Goal: Task Accomplishment & Management: Manage account settings

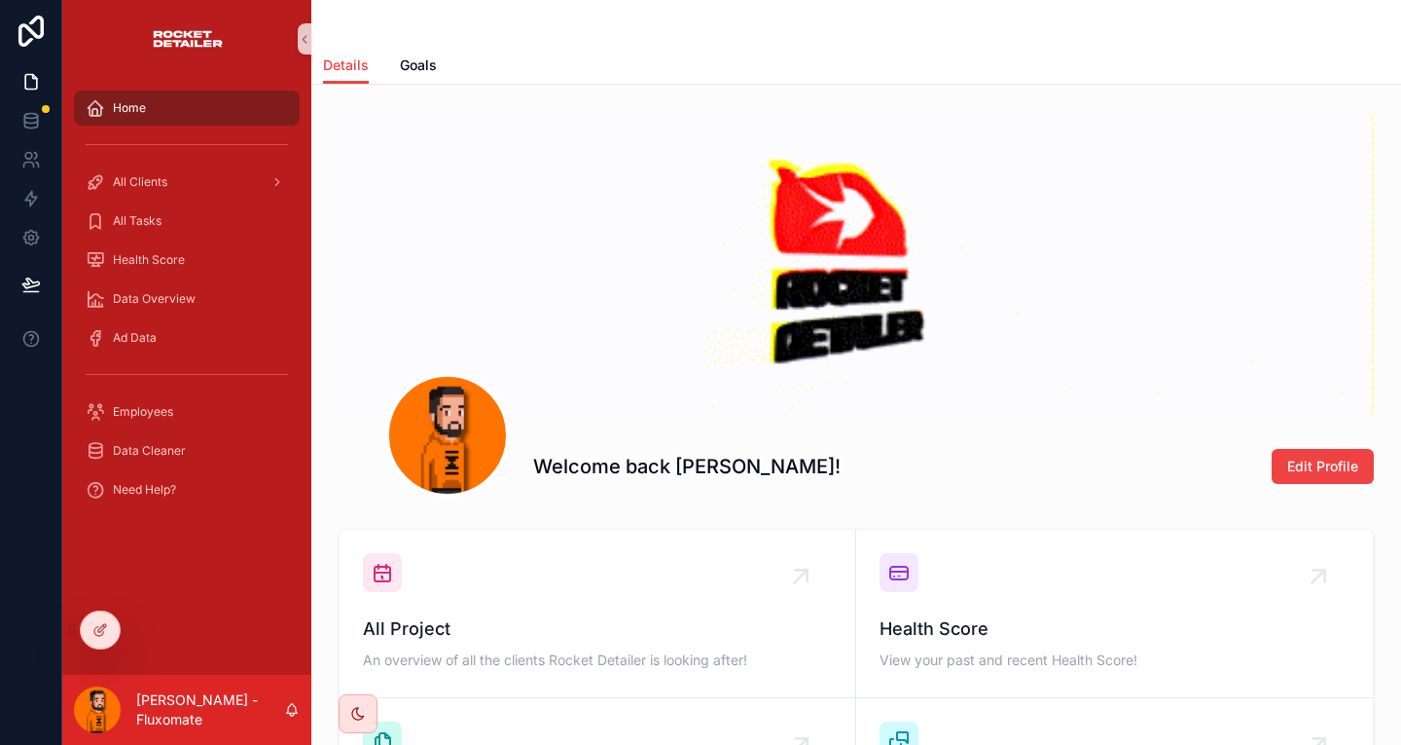
click at [200, 163] on div "All Clients" at bounding box center [186, 182] width 249 height 39
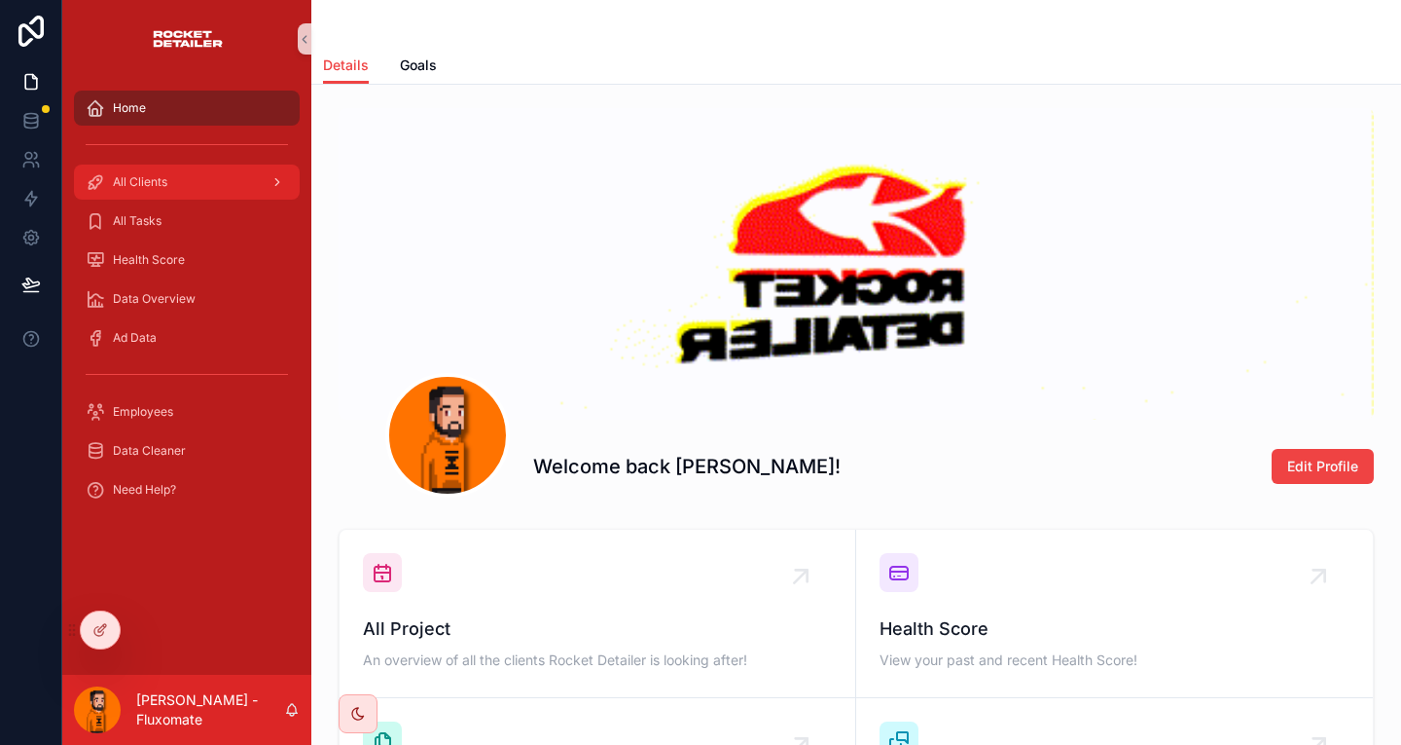
click at [208, 166] on div "All Clients" at bounding box center [187, 181] width 202 height 31
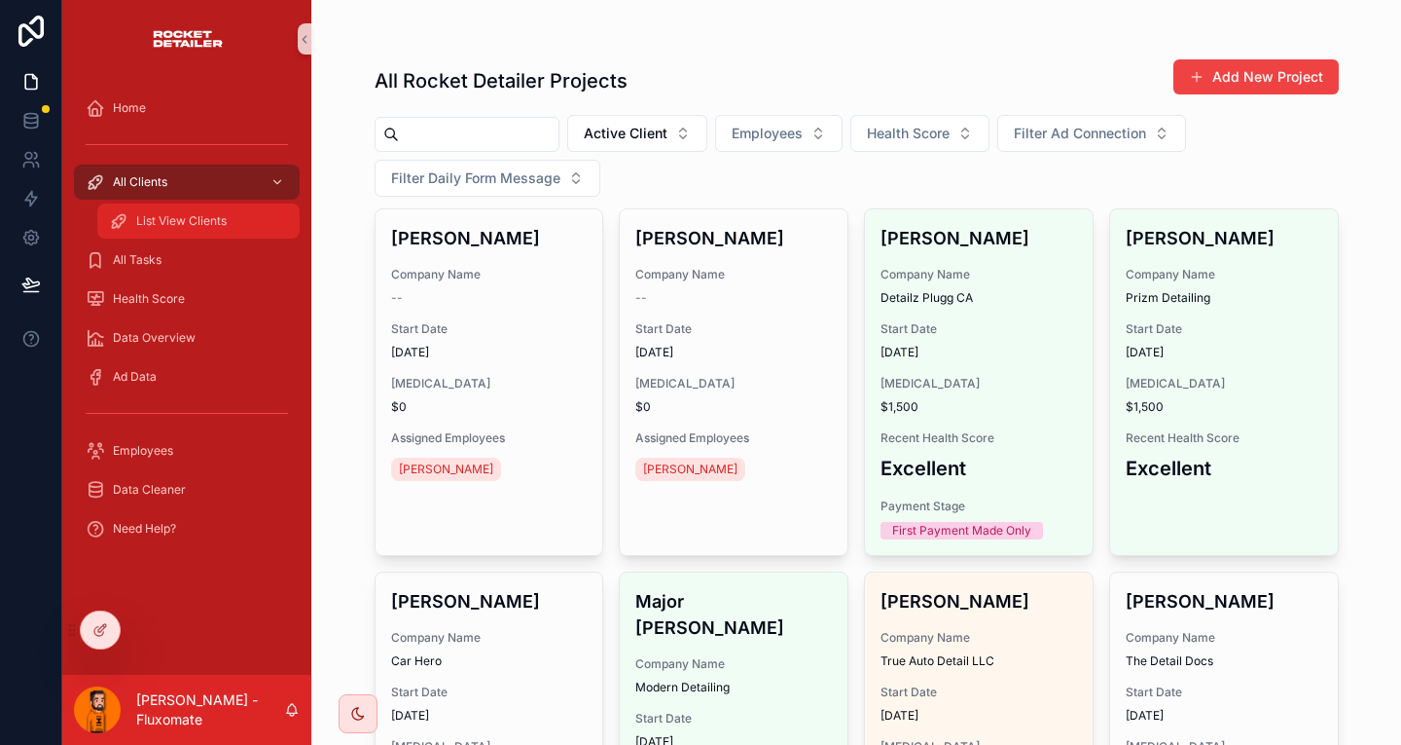
click at [240, 205] on div "List View Clients" at bounding box center [198, 220] width 179 height 31
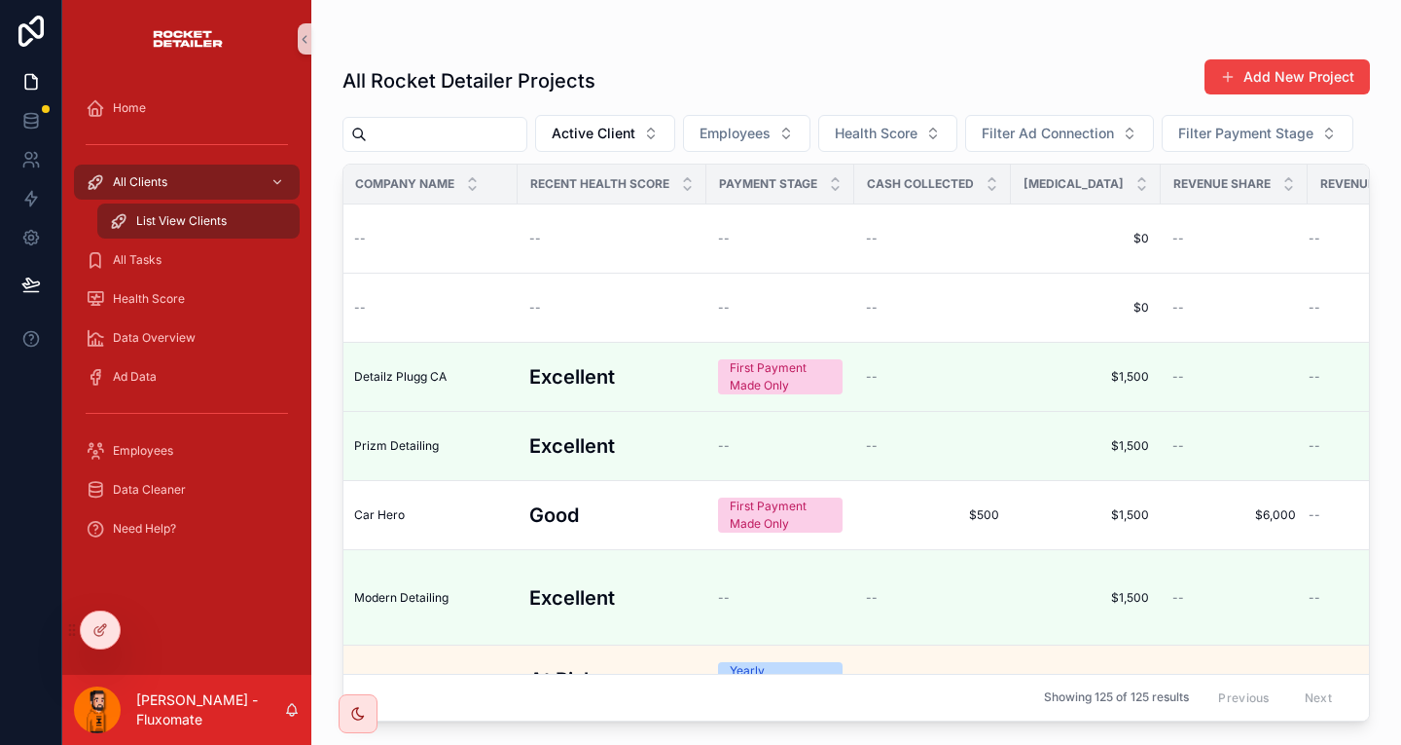
scroll to position [0, 164]
click at [1273, 67] on button "Add New Project" at bounding box center [1287, 76] width 165 height 35
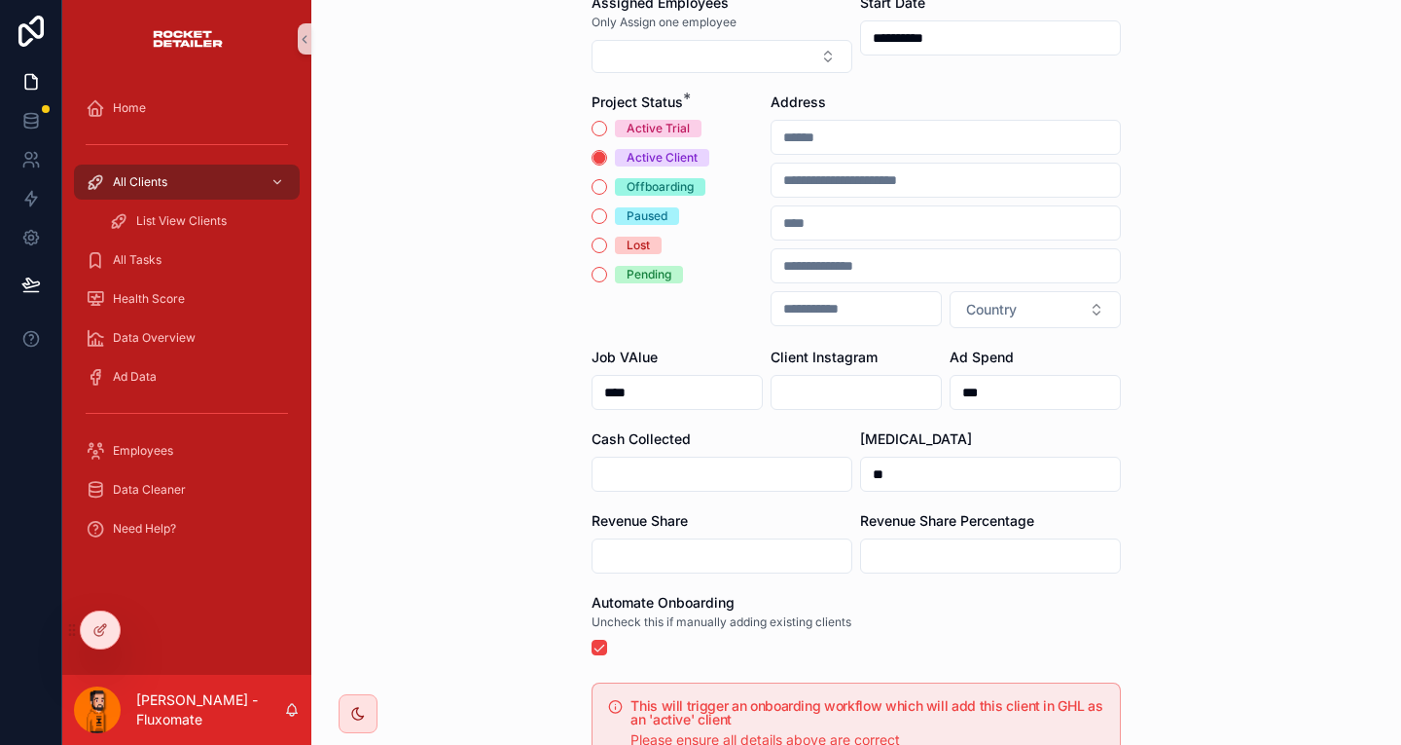
scroll to position [521, 0]
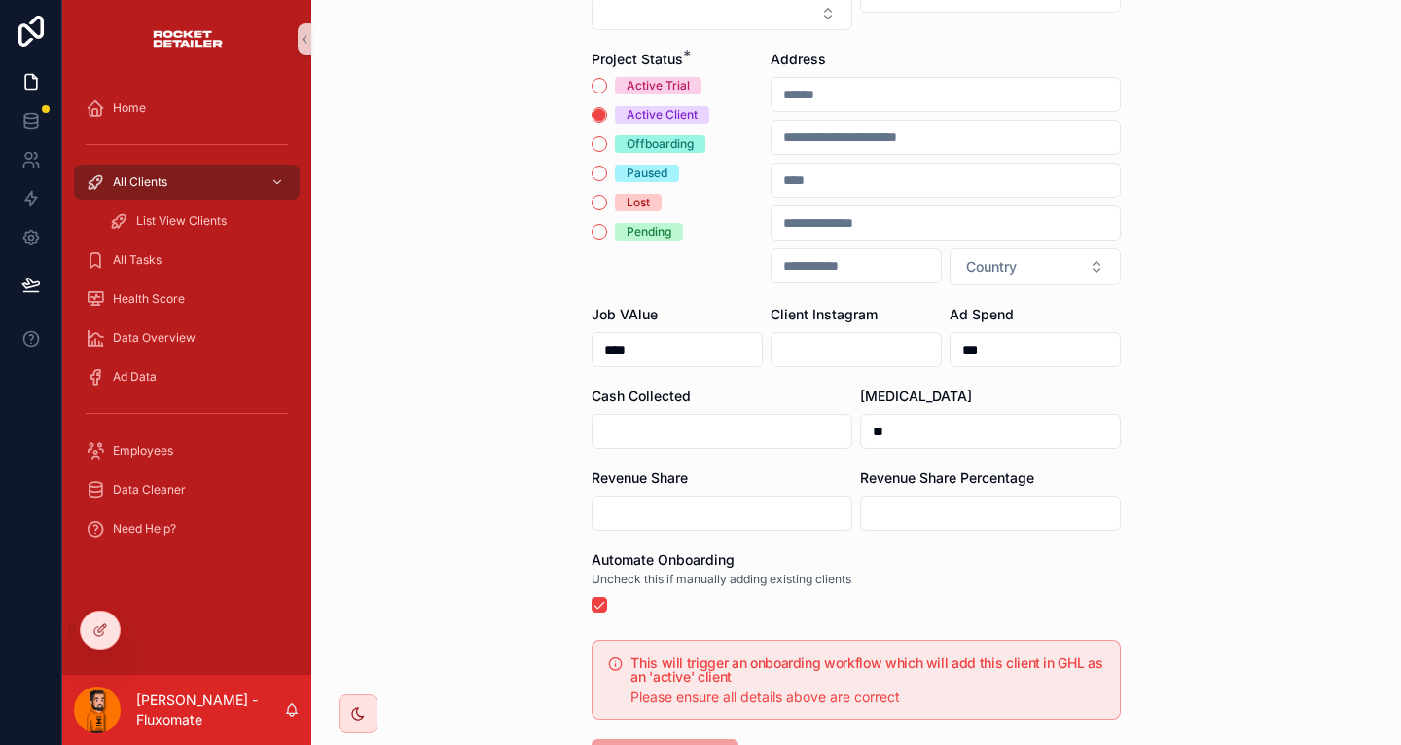
click at [739, 495] on div "scrollable content" at bounding box center [722, 512] width 261 height 35
click at [744, 499] on input "scrollable content" at bounding box center [722, 512] width 259 height 27
click at [810, 571] on span "Uncheck this if manually adding existing clients" at bounding box center [722, 579] width 260 height 16
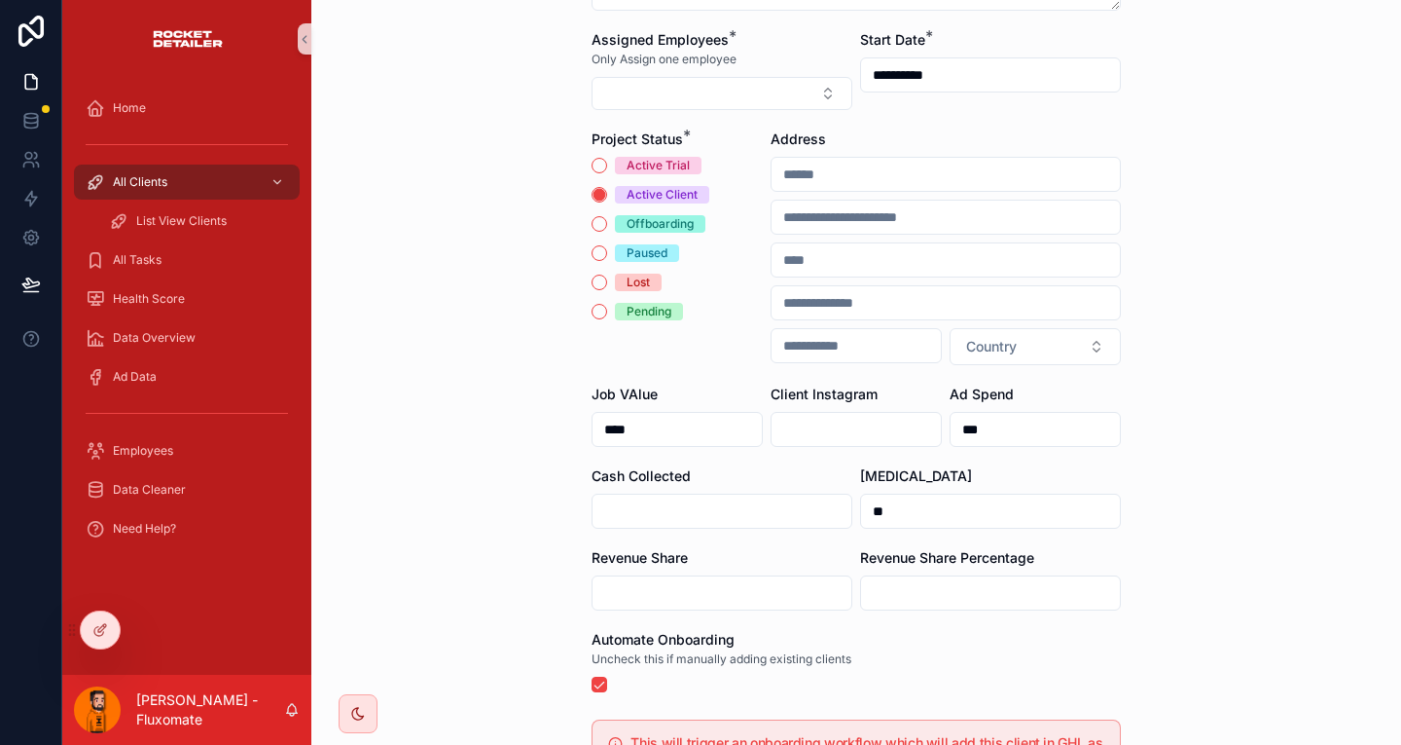
scroll to position [326, 0]
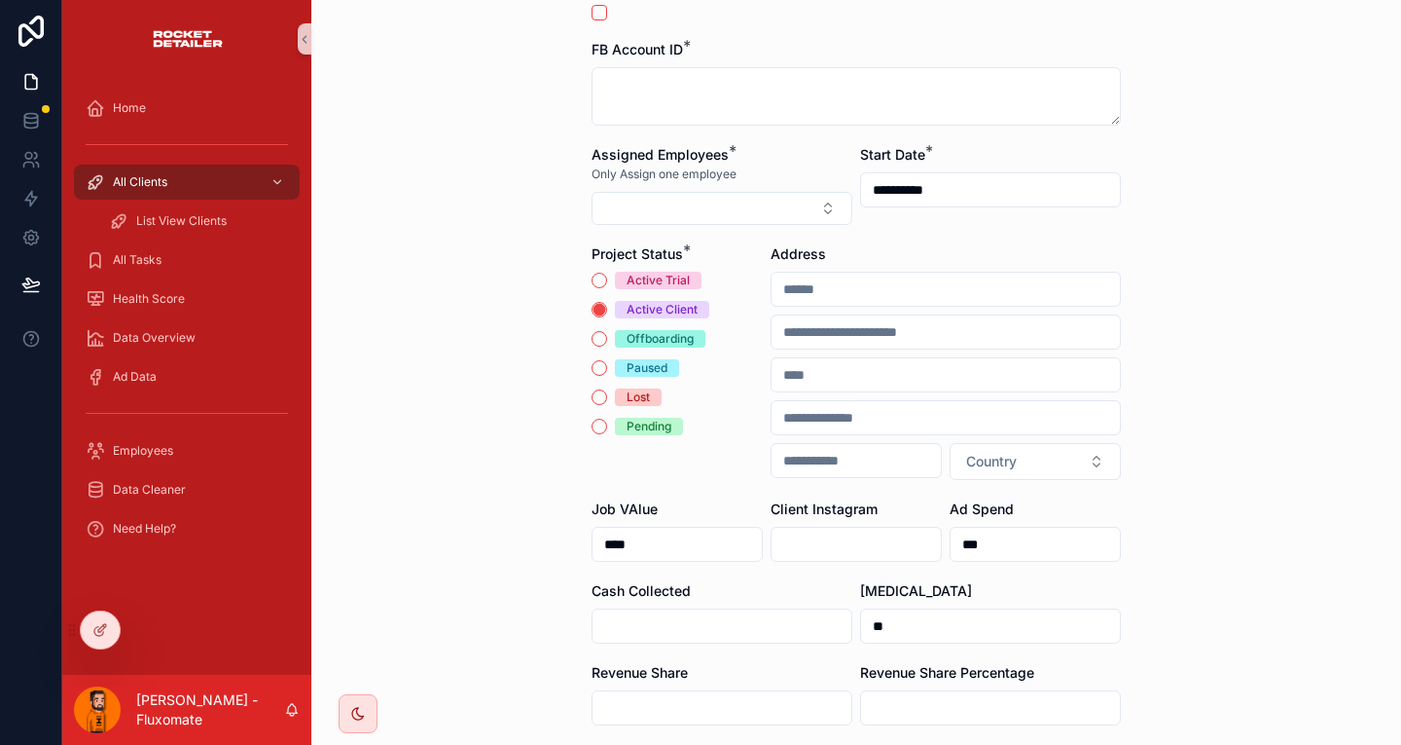
click at [860, 663] on div "Revenue Share Percentage" at bounding box center [990, 694] width 261 height 62
click at [758, 694] on input "scrollable content" at bounding box center [722, 707] width 259 height 27
click at [885, 663] on div "Revenue Share Percentage" at bounding box center [990, 694] width 261 height 62
click at [669, 690] on div "scrollable content" at bounding box center [722, 707] width 261 height 35
click at [717, 581] on div "Cash Collected" at bounding box center [722, 612] width 261 height 62
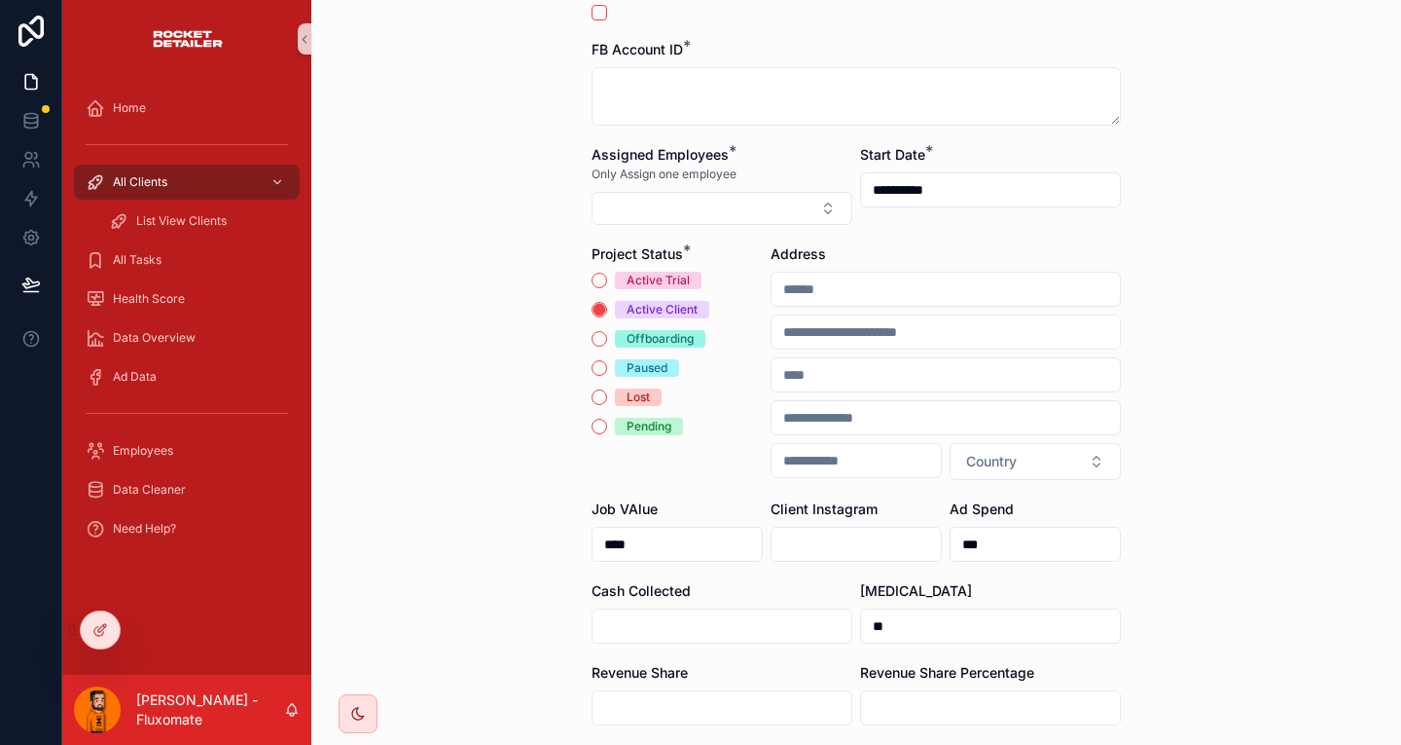
click at [731, 612] on input "scrollable content" at bounding box center [722, 625] width 259 height 27
click at [880, 581] on div "[MEDICAL_DATA] **" at bounding box center [990, 612] width 261 height 62
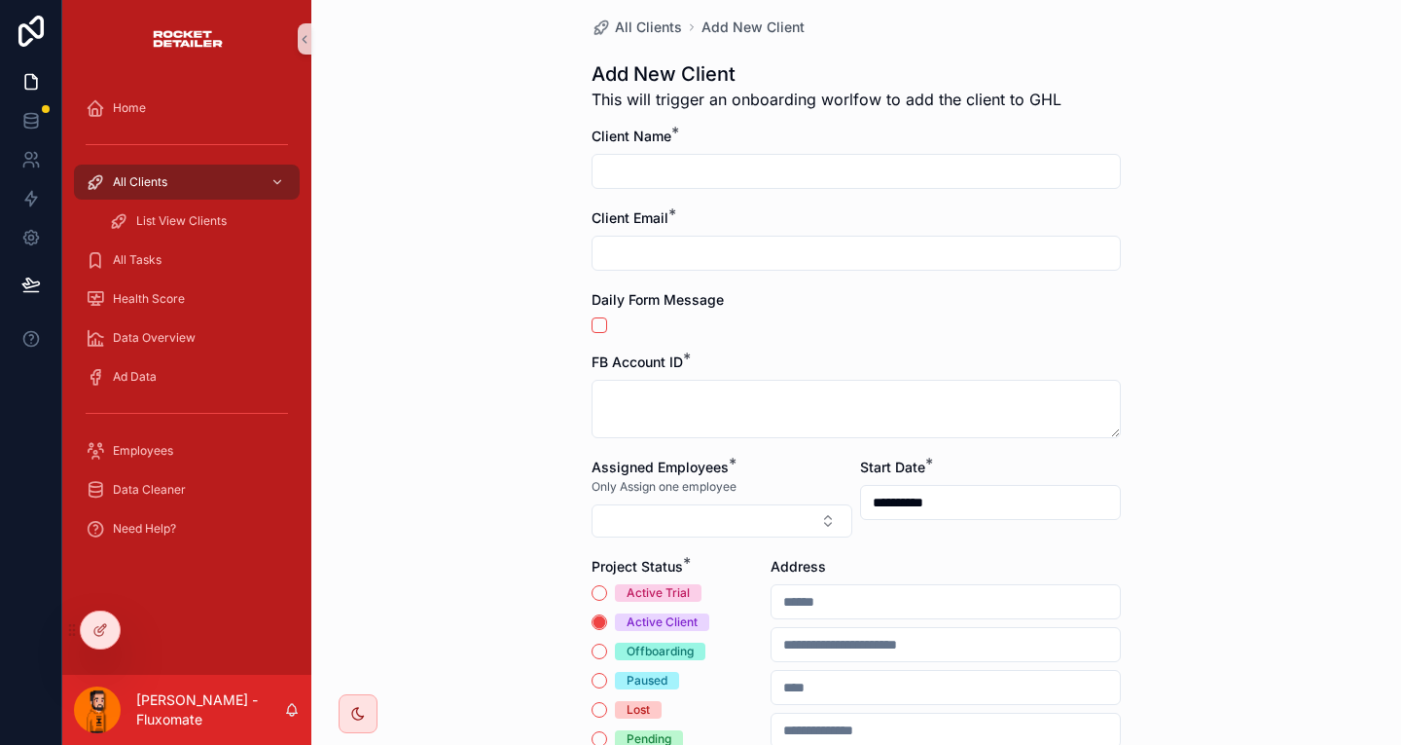
scroll to position [0, 0]
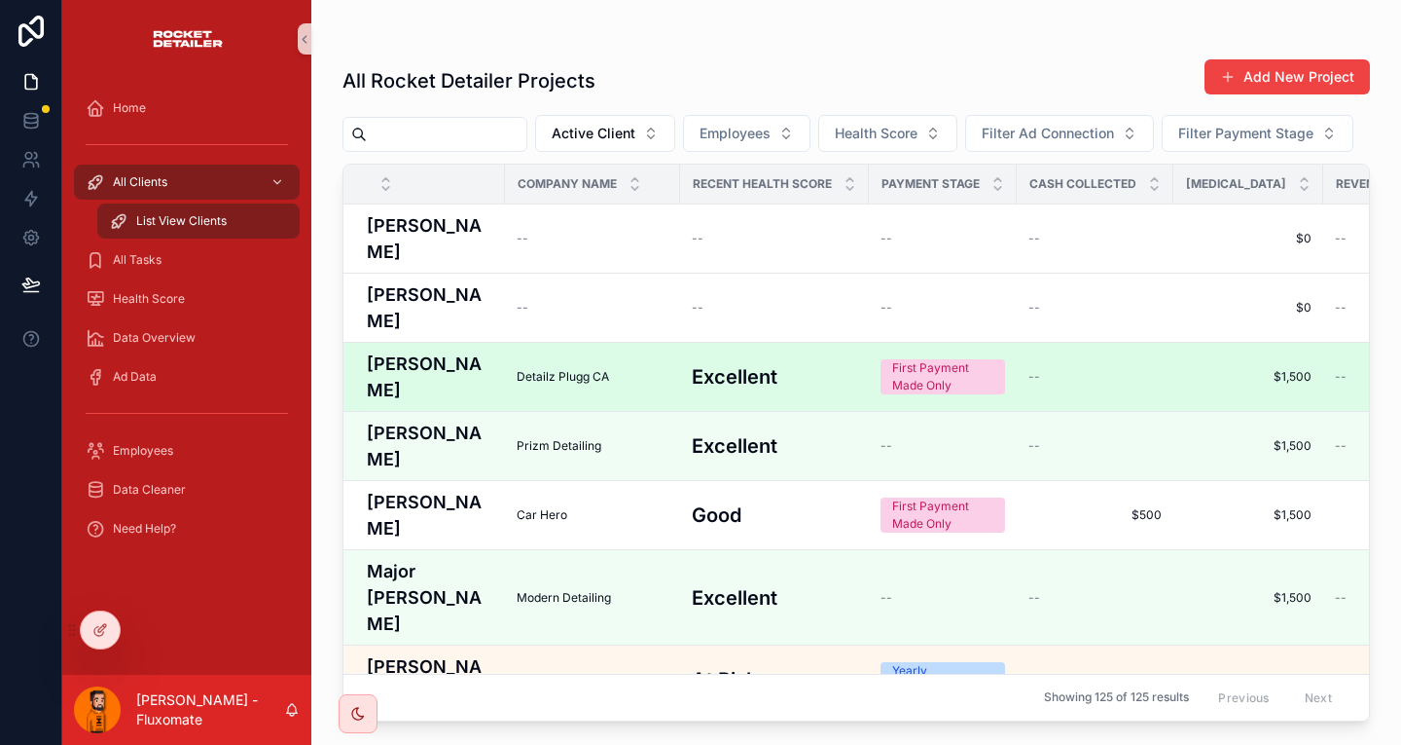
click at [376, 350] on h4 "[PERSON_NAME]" at bounding box center [430, 376] width 127 height 53
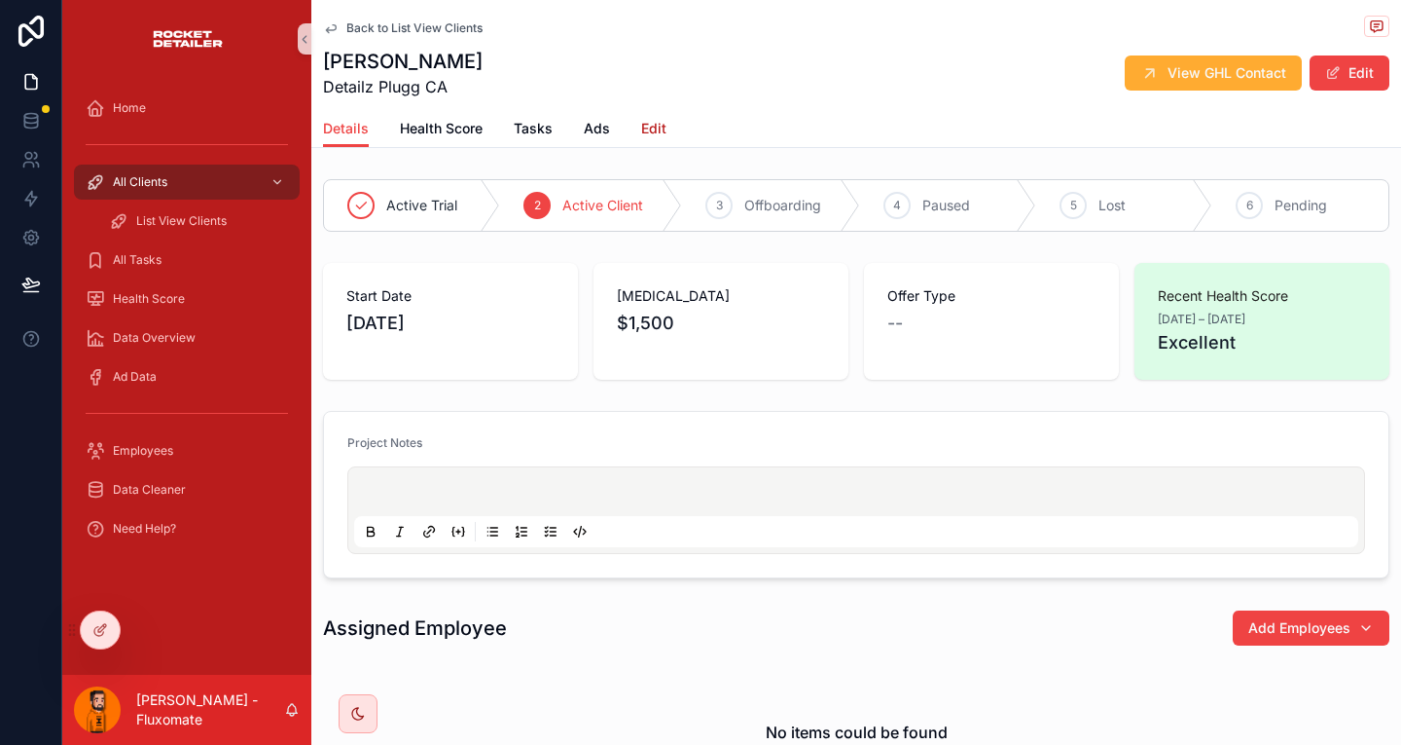
click at [641, 119] on span "Edit" at bounding box center [653, 128] width 25 height 19
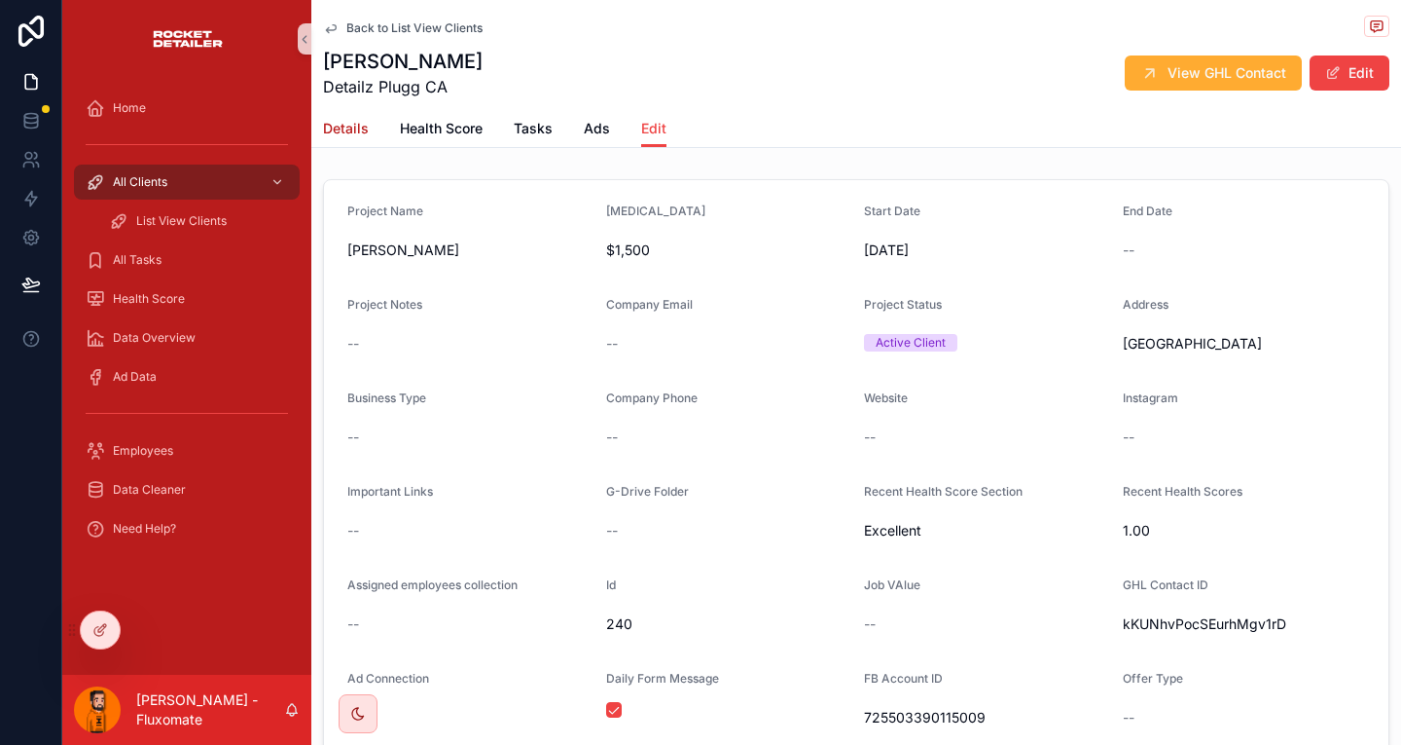
click at [349, 111] on link "Details" at bounding box center [346, 130] width 46 height 39
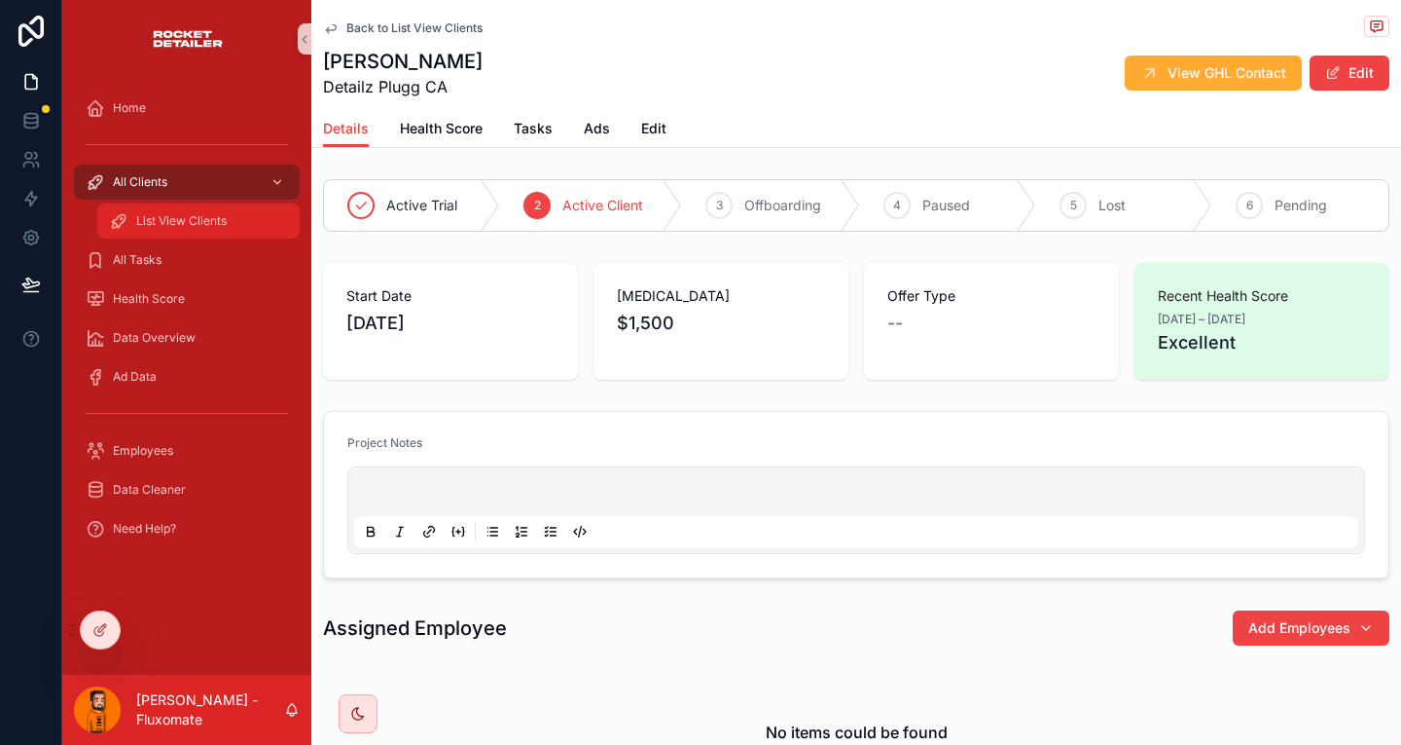
click at [136, 213] on span "List View Clients" at bounding box center [181, 221] width 91 height 16
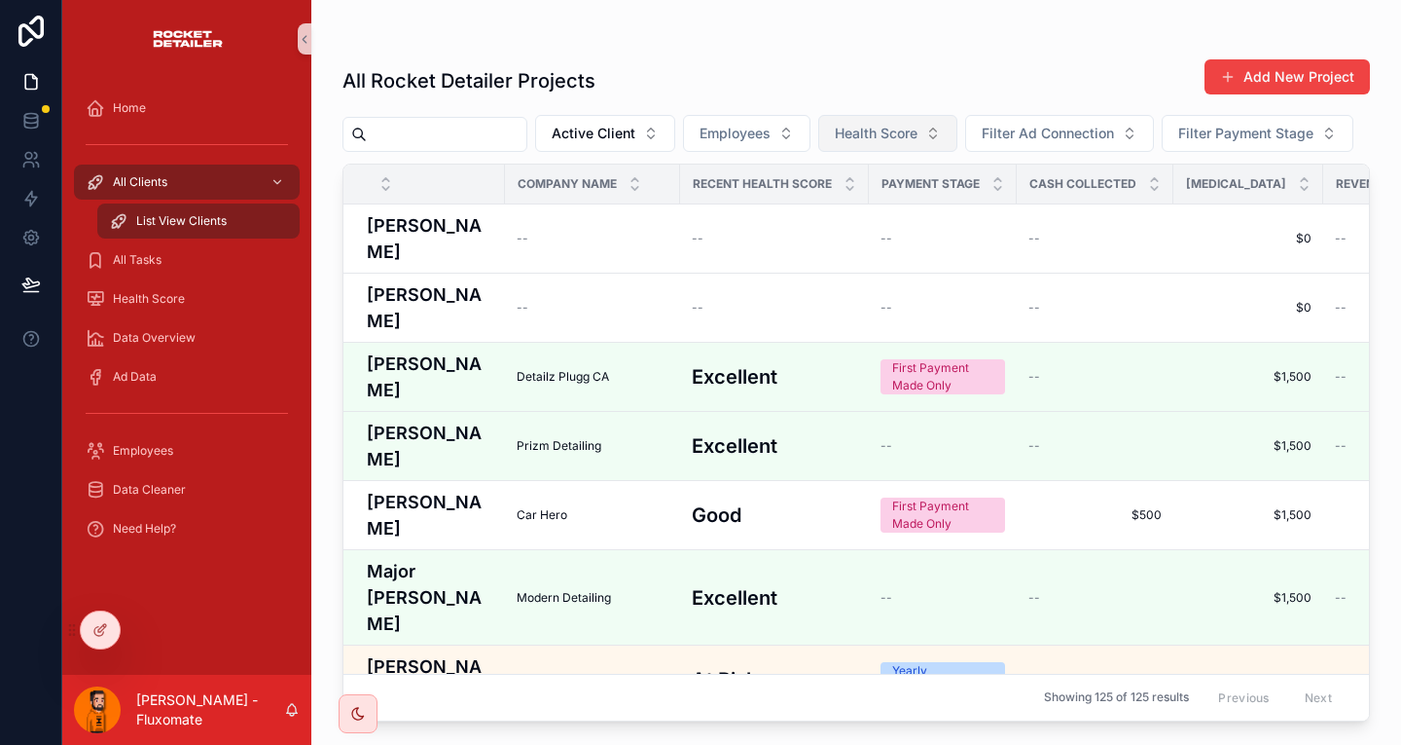
click at [835, 124] on span "Health Score" at bounding box center [876, 133] width 83 height 19
click at [780, 58] on div "All Rocket Detailer Projects Add New Project" at bounding box center [857, 80] width 1028 height 45
click at [151, 244] on div "All Tasks" at bounding box center [187, 259] width 202 height 31
